Goal: Task Accomplishment & Management: Complete application form

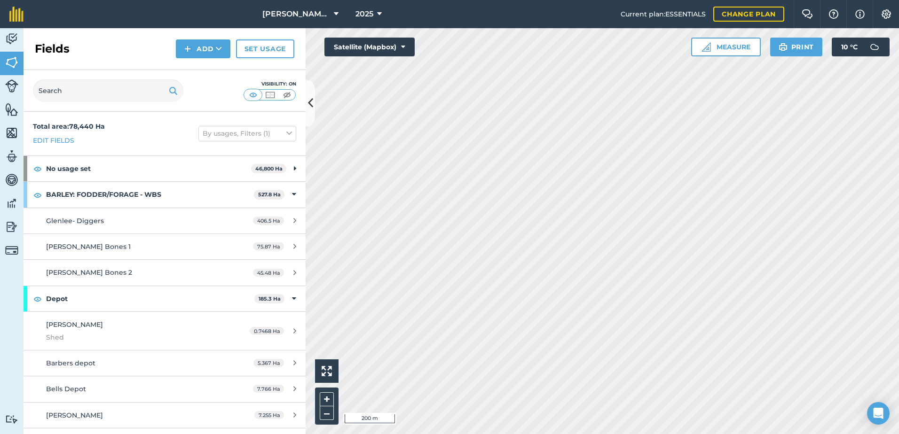
click at [511, 434] on html "[PERSON_NAME] ASAHI PADDOCKS 2025 Current plan : ESSENTIALS Change plan Farm Ch…" at bounding box center [449, 217] width 899 height 434
click at [206, 44] on button "Add" at bounding box center [203, 48] width 55 height 19
click at [201, 74] on link "Draw" at bounding box center [203, 70] width 52 height 21
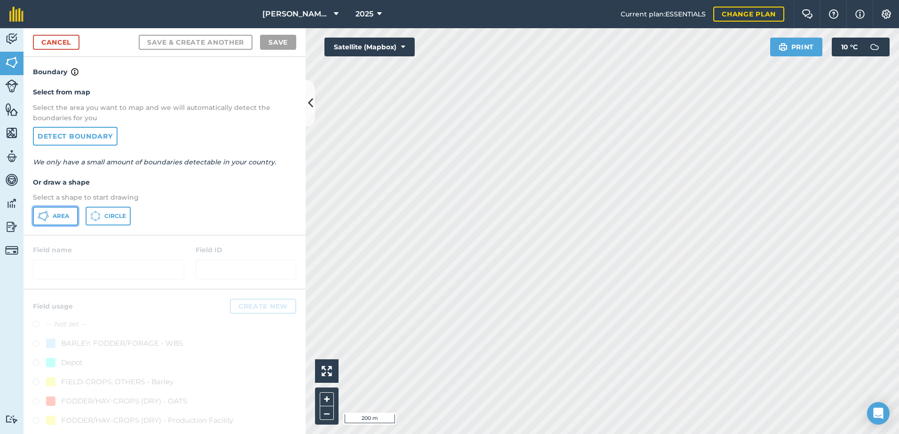
click at [54, 211] on button "Area" at bounding box center [55, 216] width 45 height 19
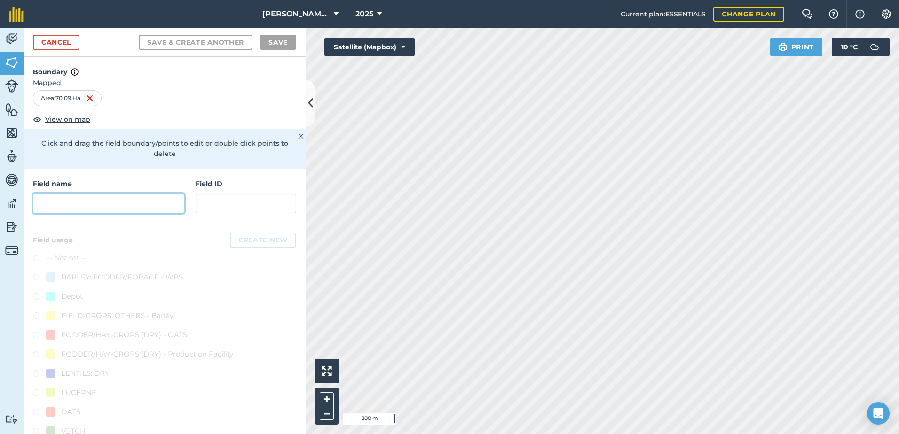
click at [51, 204] on input "text" at bounding box center [108, 204] width 151 height 20
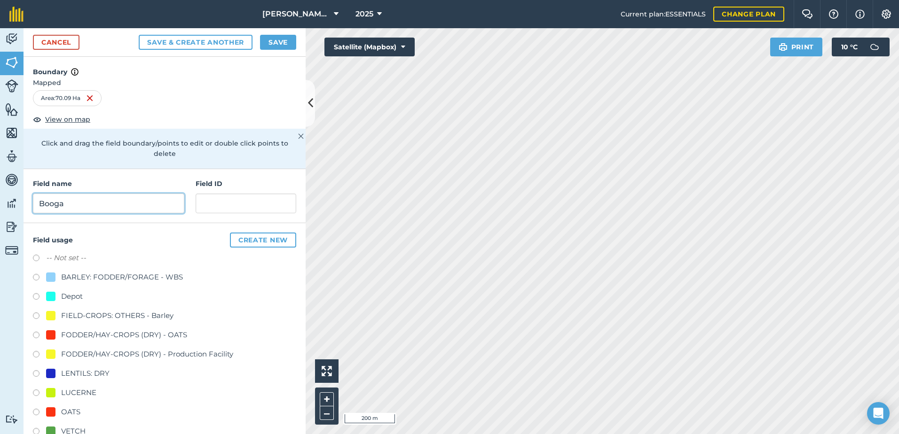
type input "Booga"
click at [224, 200] on input "text" at bounding box center [246, 204] width 101 height 20
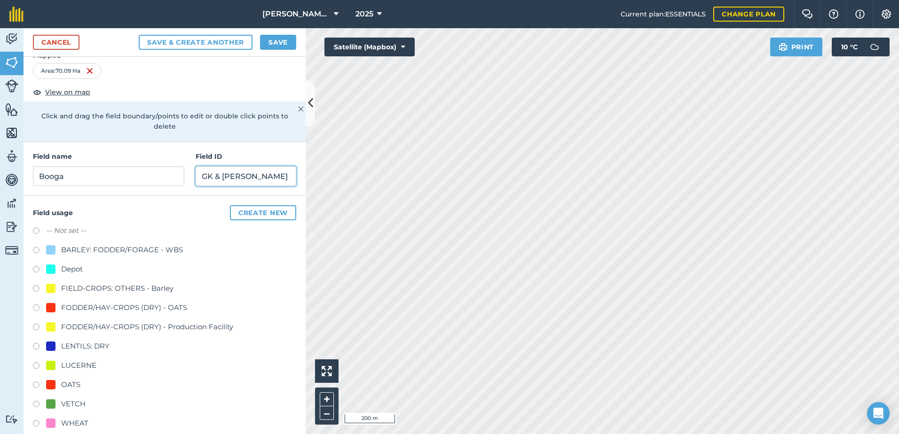
scroll to position [40, 0]
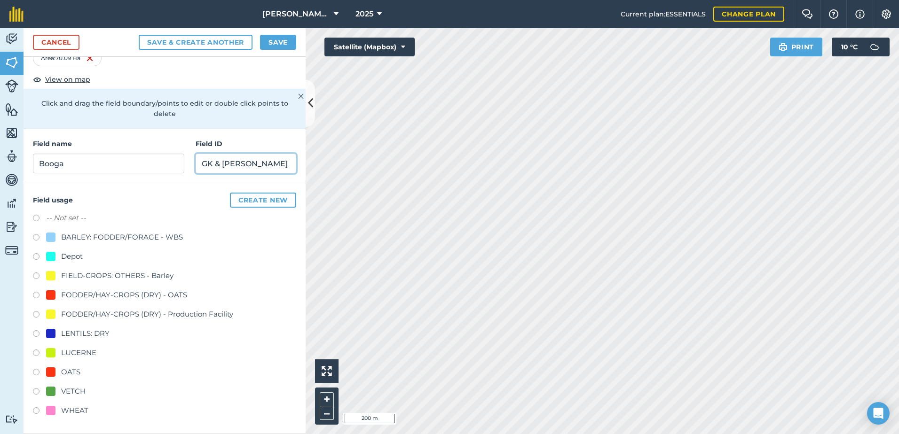
type input "GK & [PERSON_NAME]"
click at [38, 373] on label at bounding box center [39, 373] width 13 height 9
radio input "true"
click at [277, 42] on button "Save" at bounding box center [278, 42] width 36 height 15
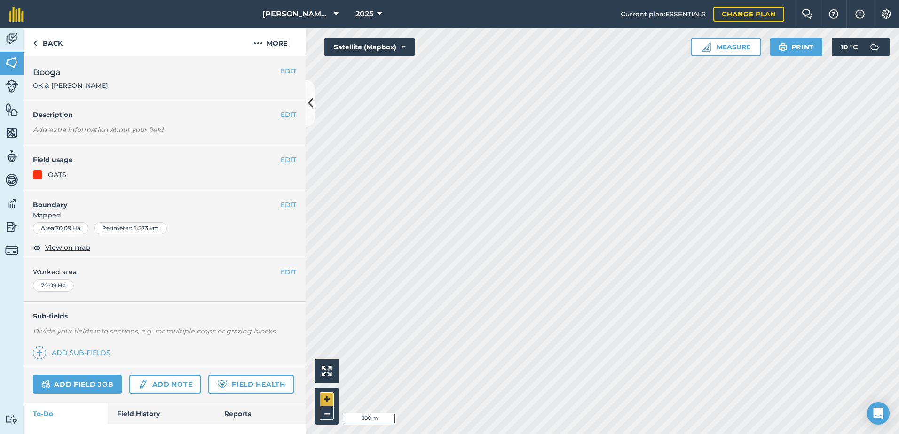
click at [327, 393] on div "Click to start drawing i 200 m + –" at bounding box center [602, 231] width 593 height 406
click at [283, 268] on button "EDIT" at bounding box center [289, 271] width 16 height 10
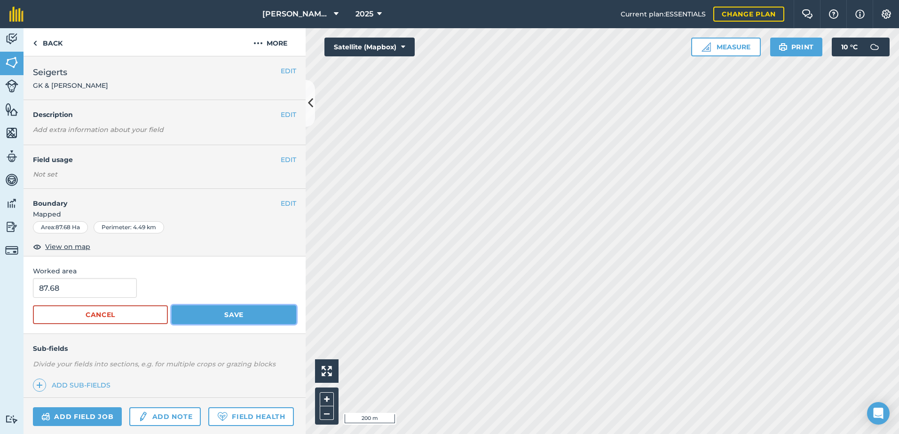
click at [236, 312] on button "Save" at bounding box center [234, 315] width 125 height 19
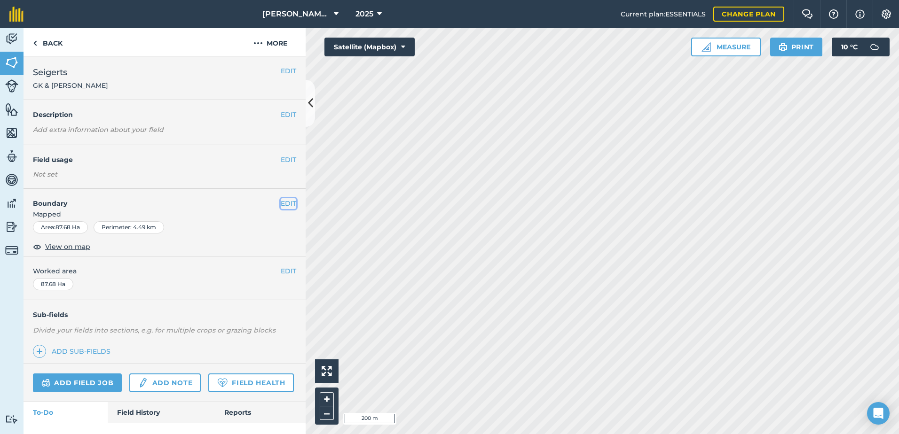
click at [282, 206] on button "EDIT" at bounding box center [289, 203] width 16 height 10
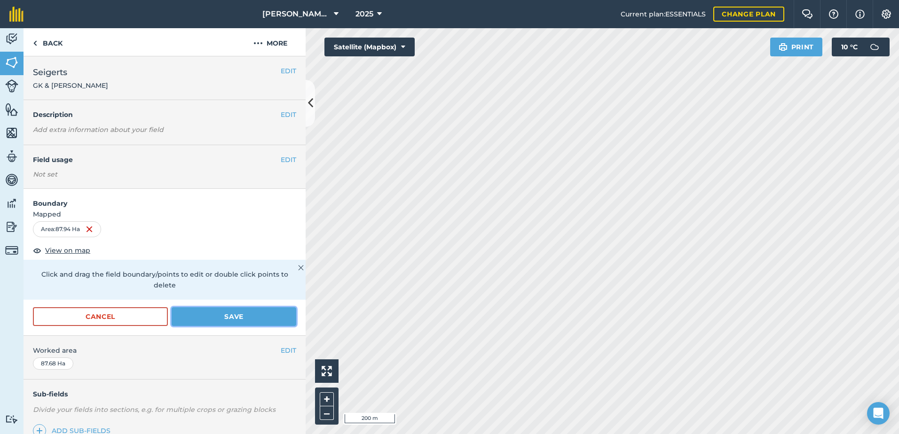
click at [237, 314] on button "Save" at bounding box center [234, 316] width 125 height 19
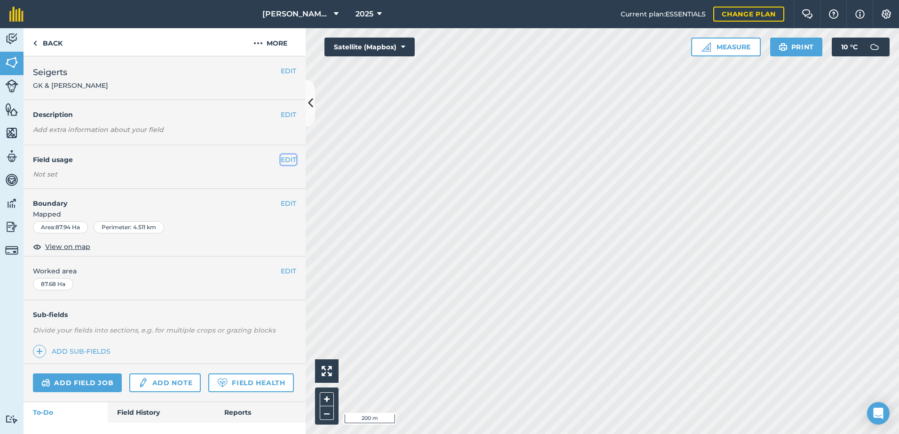
click at [283, 159] on button "EDIT" at bounding box center [289, 160] width 16 height 10
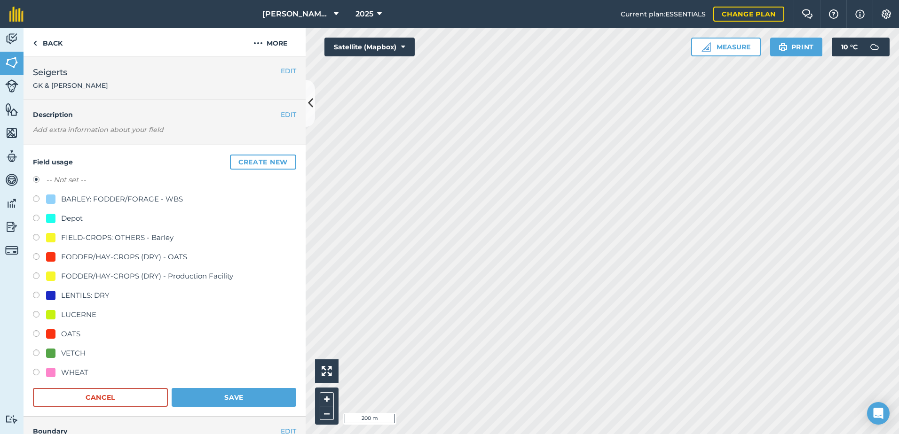
click at [37, 335] on label at bounding box center [39, 334] width 13 height 9
radio input "true"
radio input "false"
click at [49, 334] on div at bounding box center [50, 334] width 9 height 9
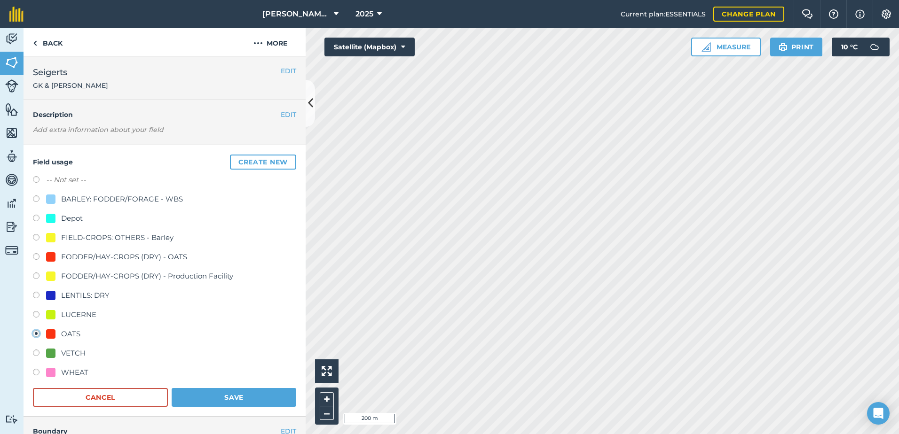
click at [211, 398] on button "Save" at bounding box center [234, 397] width 125 height 19
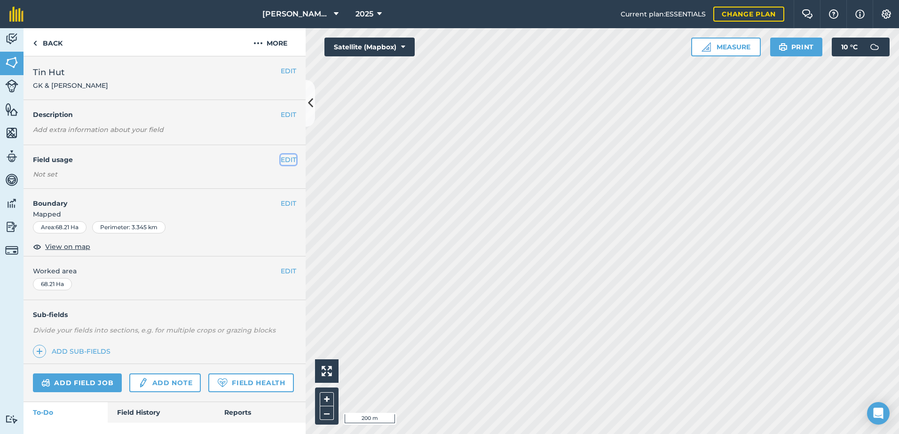
click at [281, 158] on button "EDIT" at bounding box center [289, 160] width 16 height 10
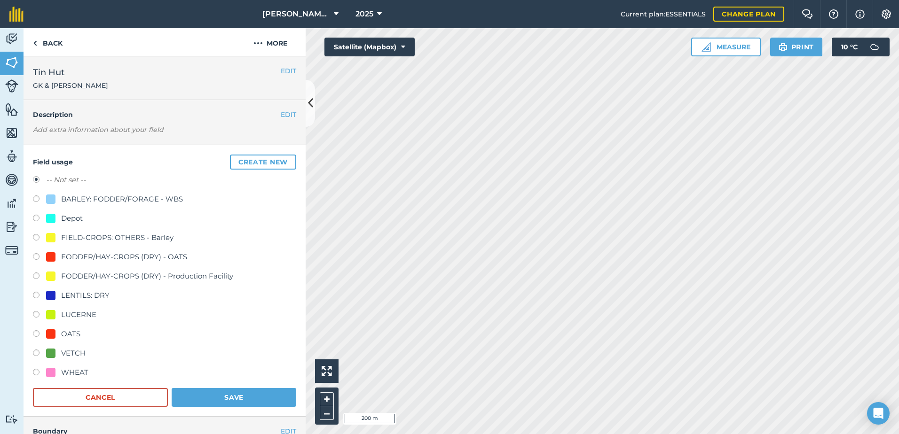
click at [37, 335] on label at bounding box center [39, 334] width 13 height 9
radio input "true"
radio input "false"
click at [236, 393] on button "Save" at bounding box center [234, 397] width 125 height 19
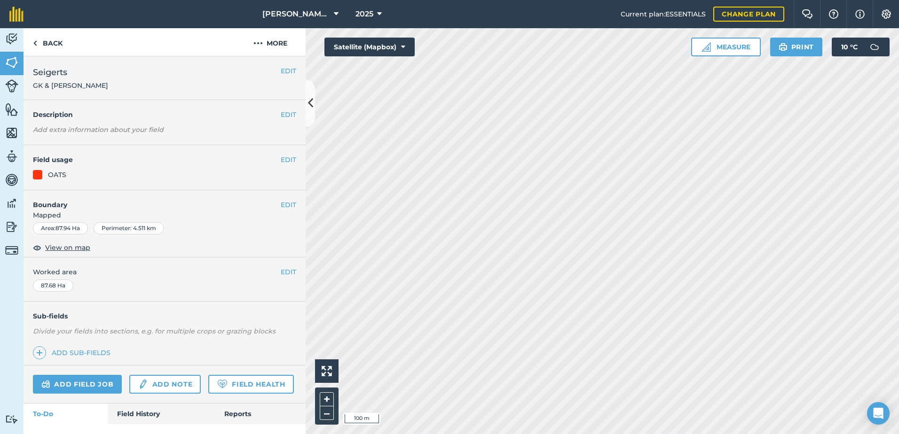
click at [458, 434] on html "[PERSON_NAME] ASAHI PADDOCKS 2025 Current plan : ESSENTIALS Change plan Farm Ch…" at bounding box center [449, 217] width 899 height 434
